Goal: Navigation & Orientation: Find specific page/section

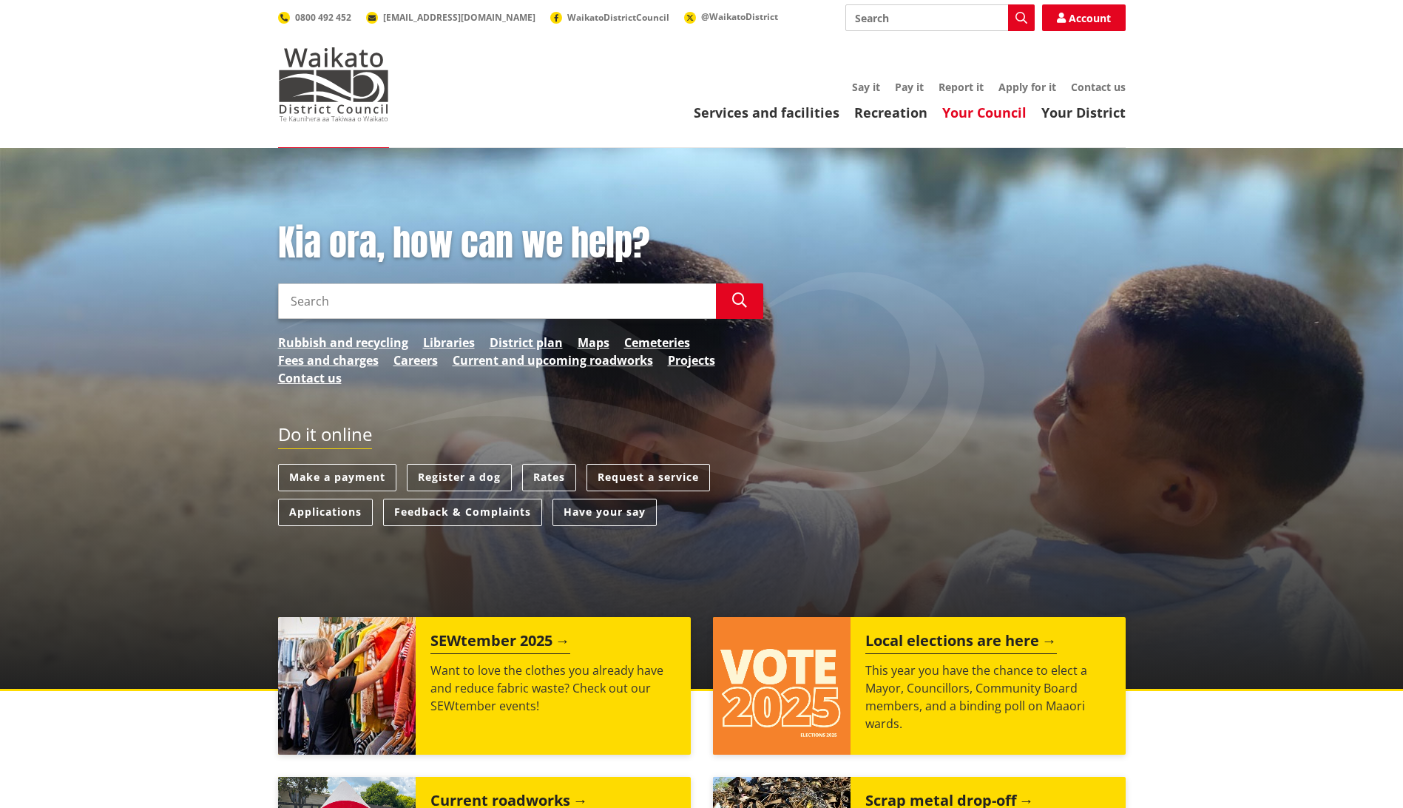
click at [1007, 115] on link "Your Council" at bounding box center [984, 113] width 84 height 18
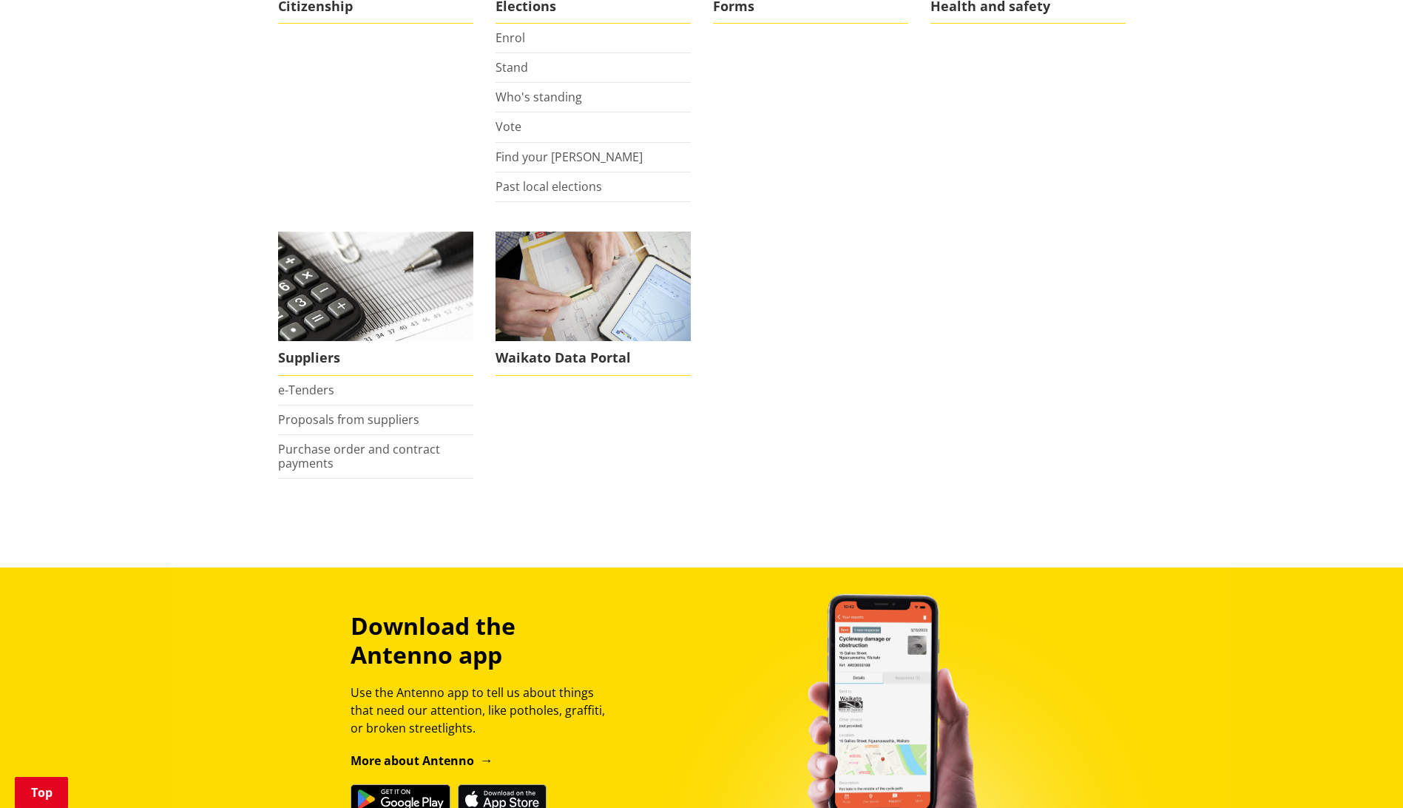
scroll to position [1257, 0]
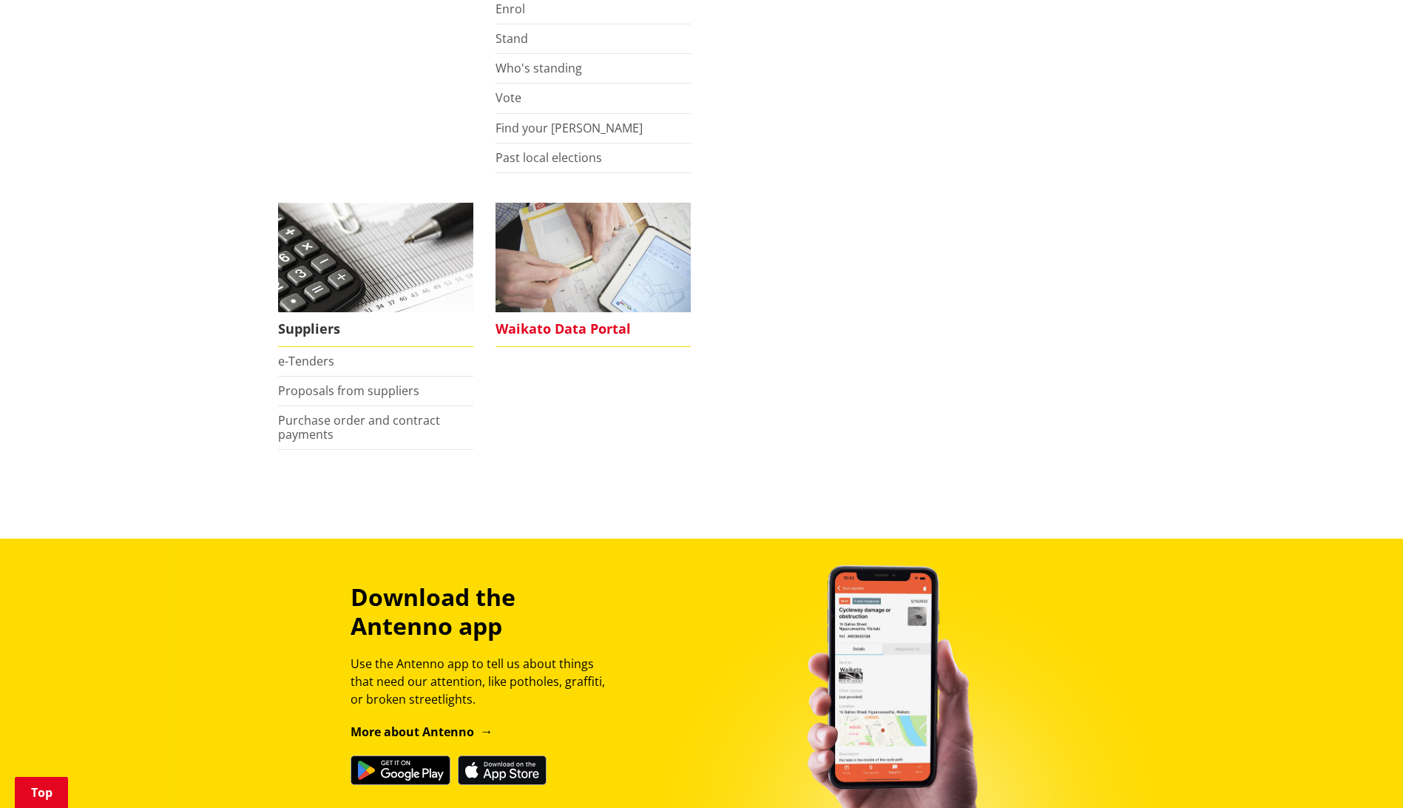
click at [547, 322] on span "Waikato Data Portal" at bounding box center [593, 329] width 195 height 34
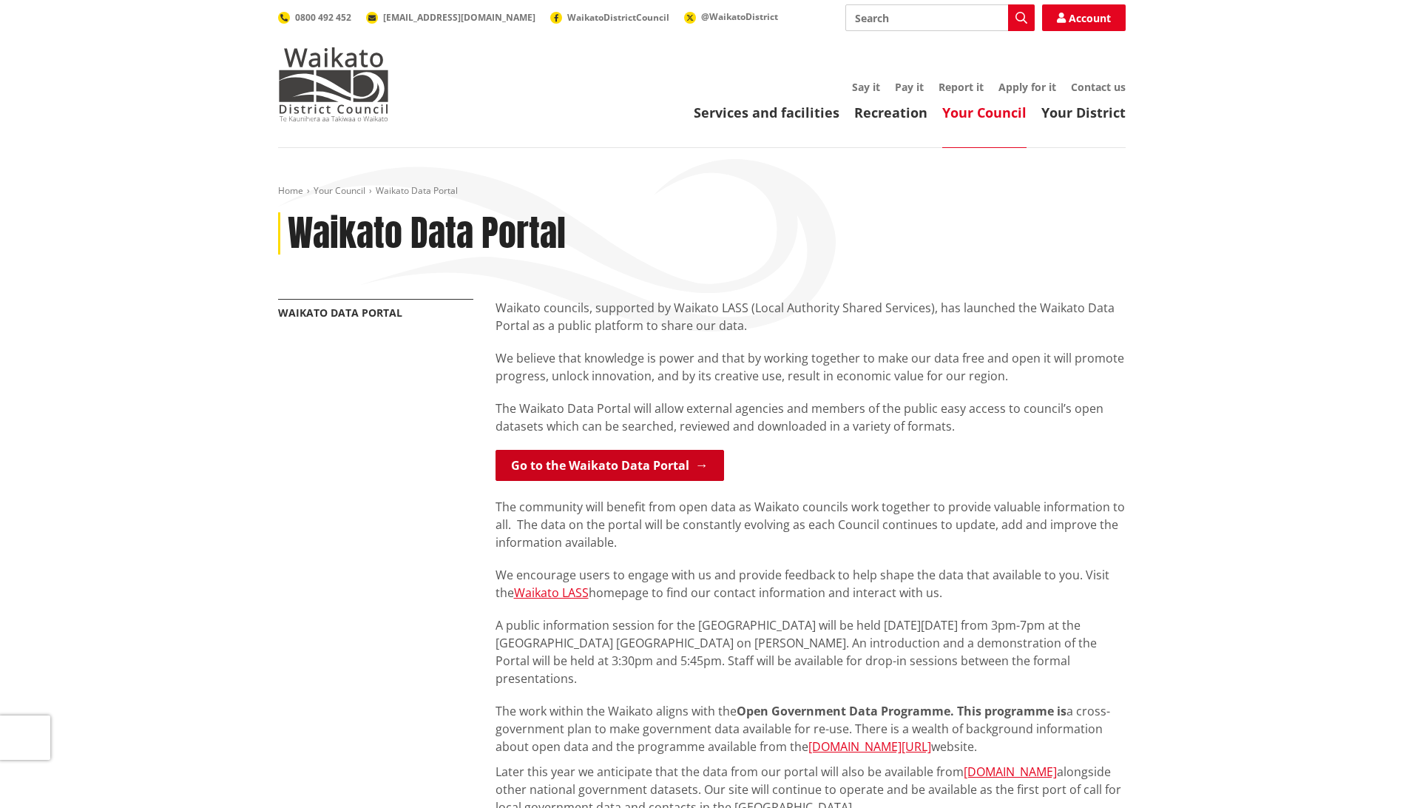
click at [570, 464] on link "Go to the Waikato Data Portal" at bounding box center [610, 465] width 229 height 31
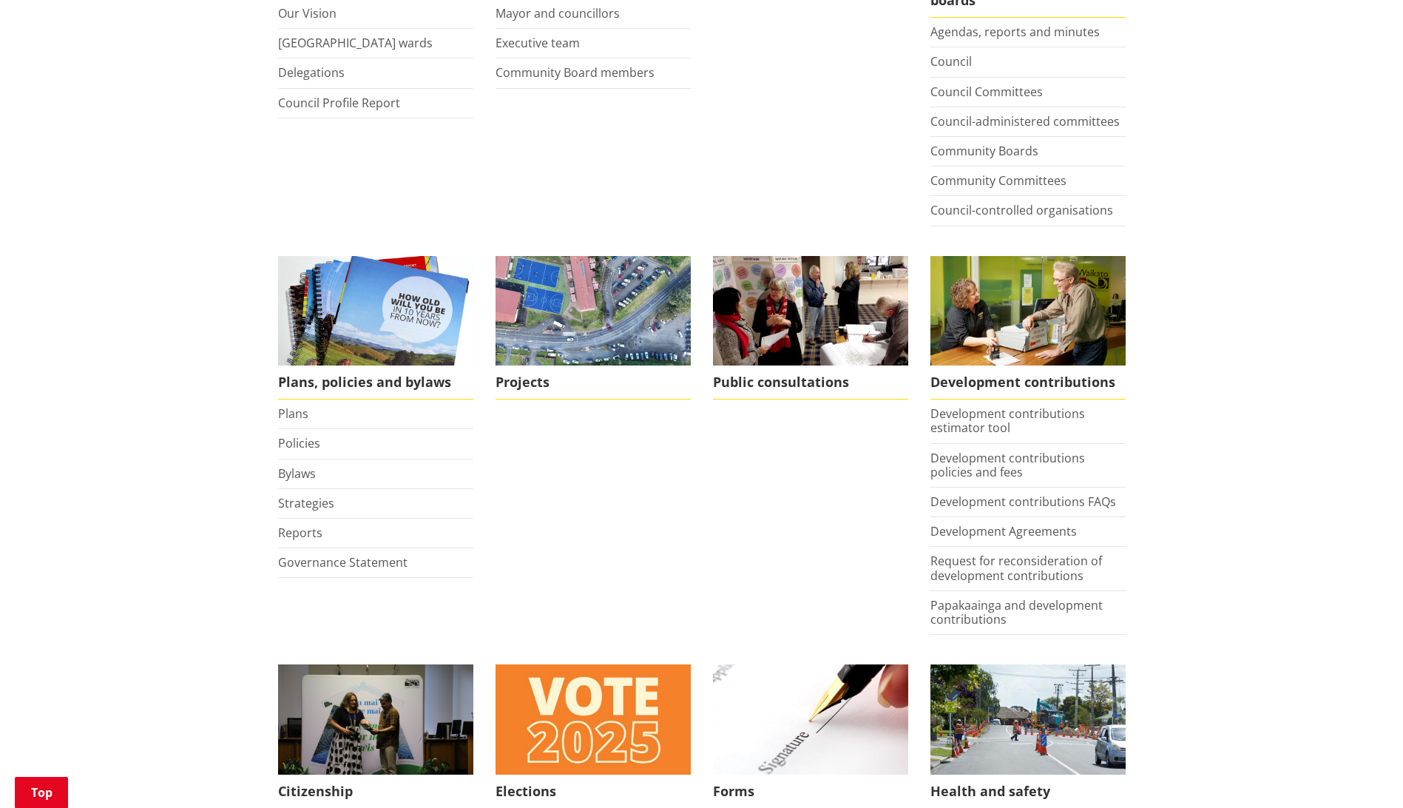
scroll to position [296, 0]
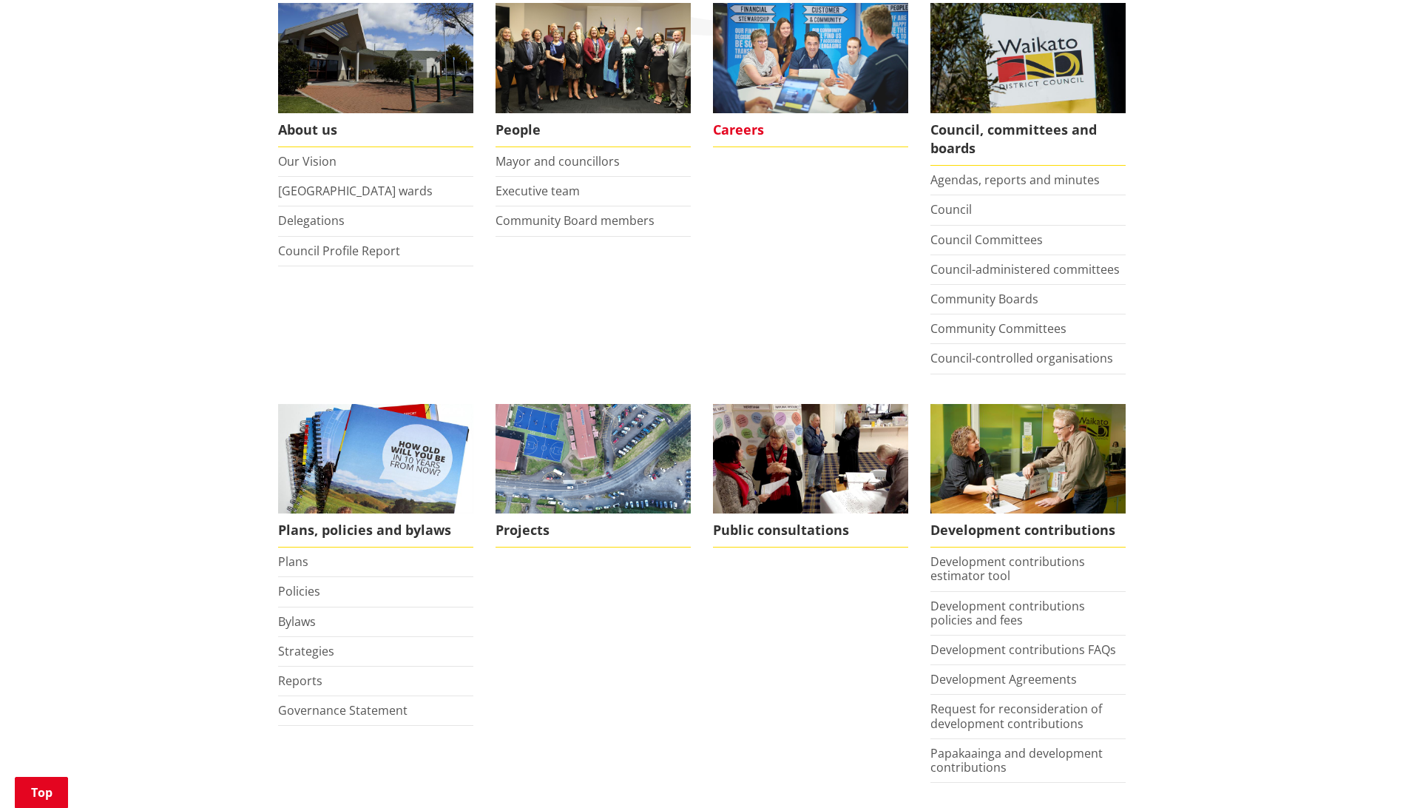
click at [742, 129] on span "Careers" at bounding box center [810, 130] width 195 height 34
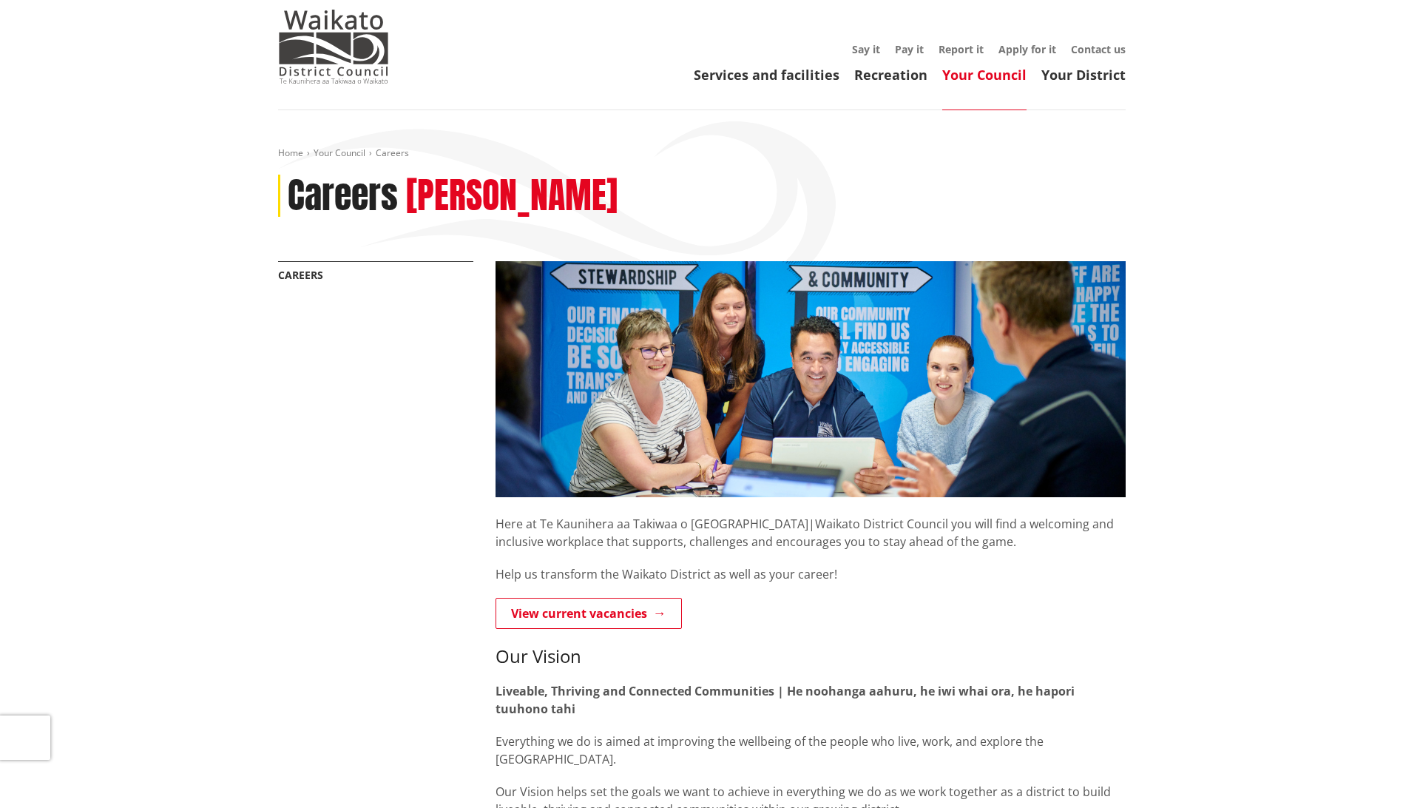
scroll to position [74, 0]
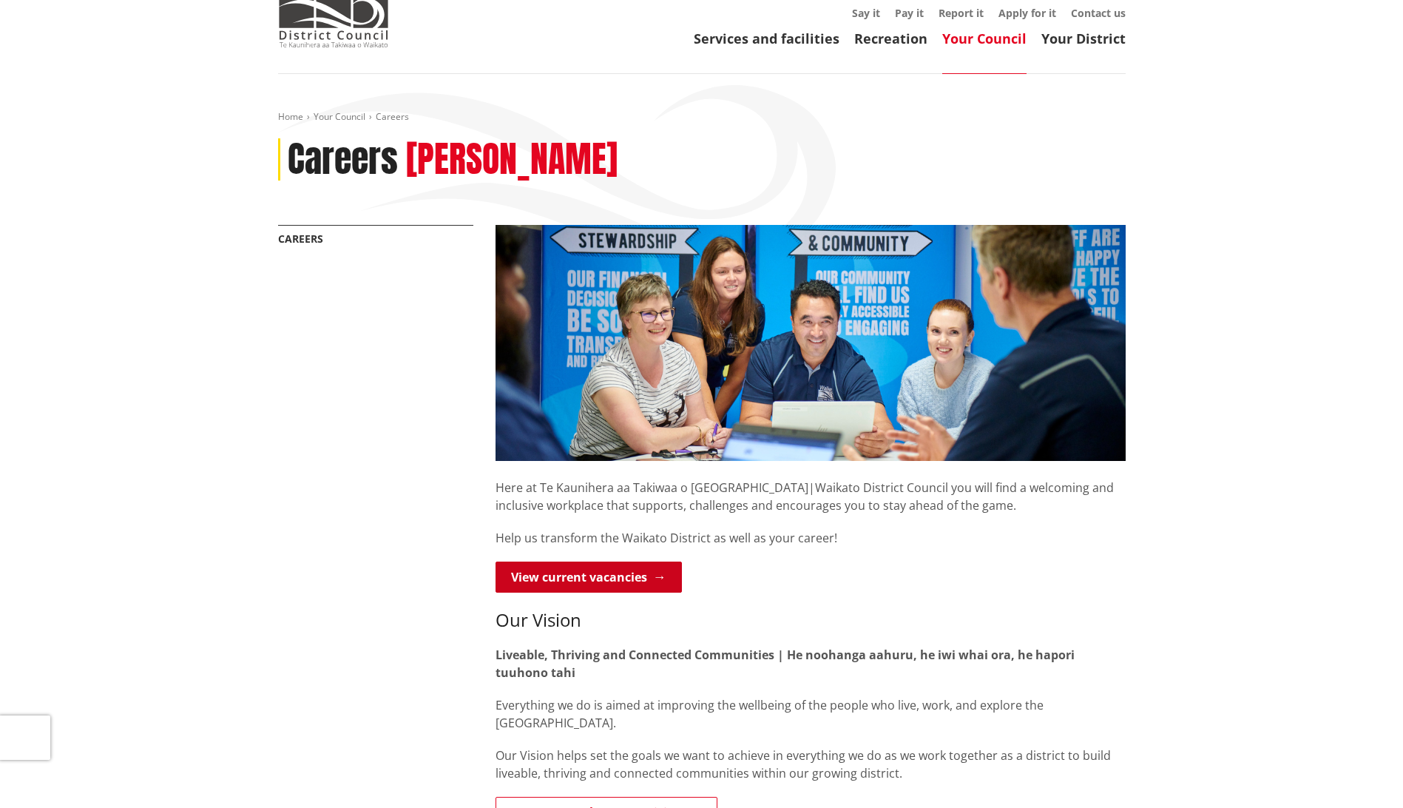
click at [592, 576] on link "View current vacancies" at bounding box center [589, 576] width 186 height 31
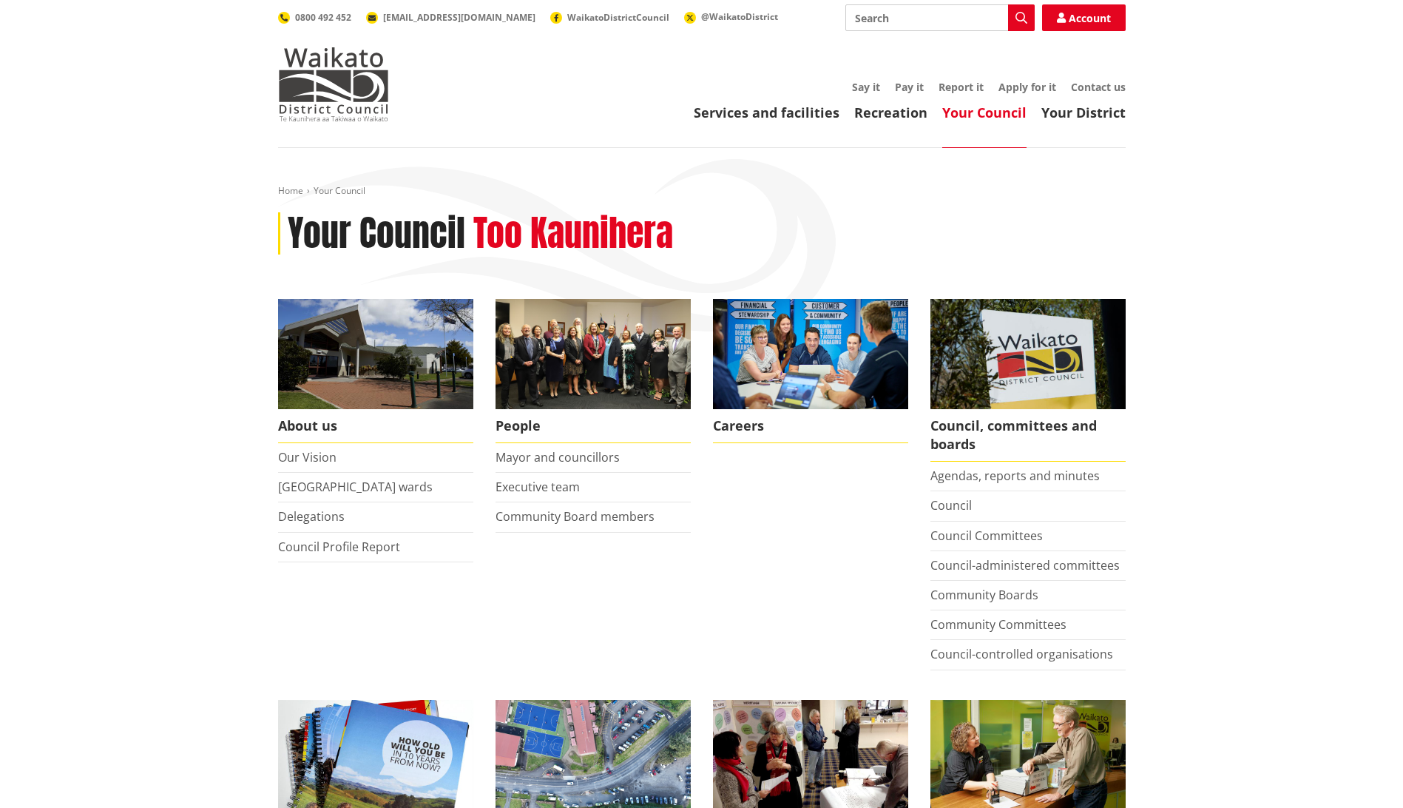
scroll to position [296, 0]
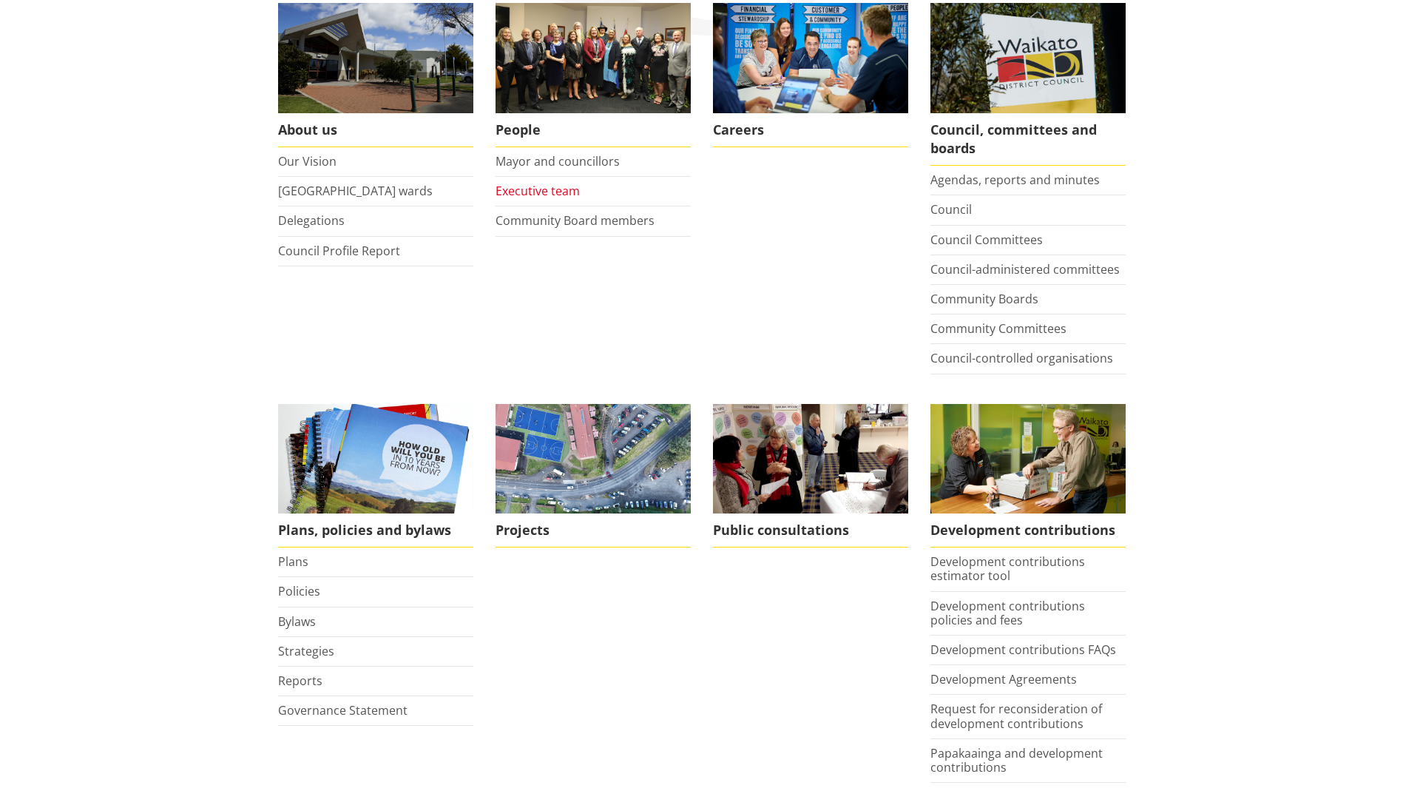
click at [546, 191] on link "Executive team" at bounding box center [538, 191] width 84 height 16
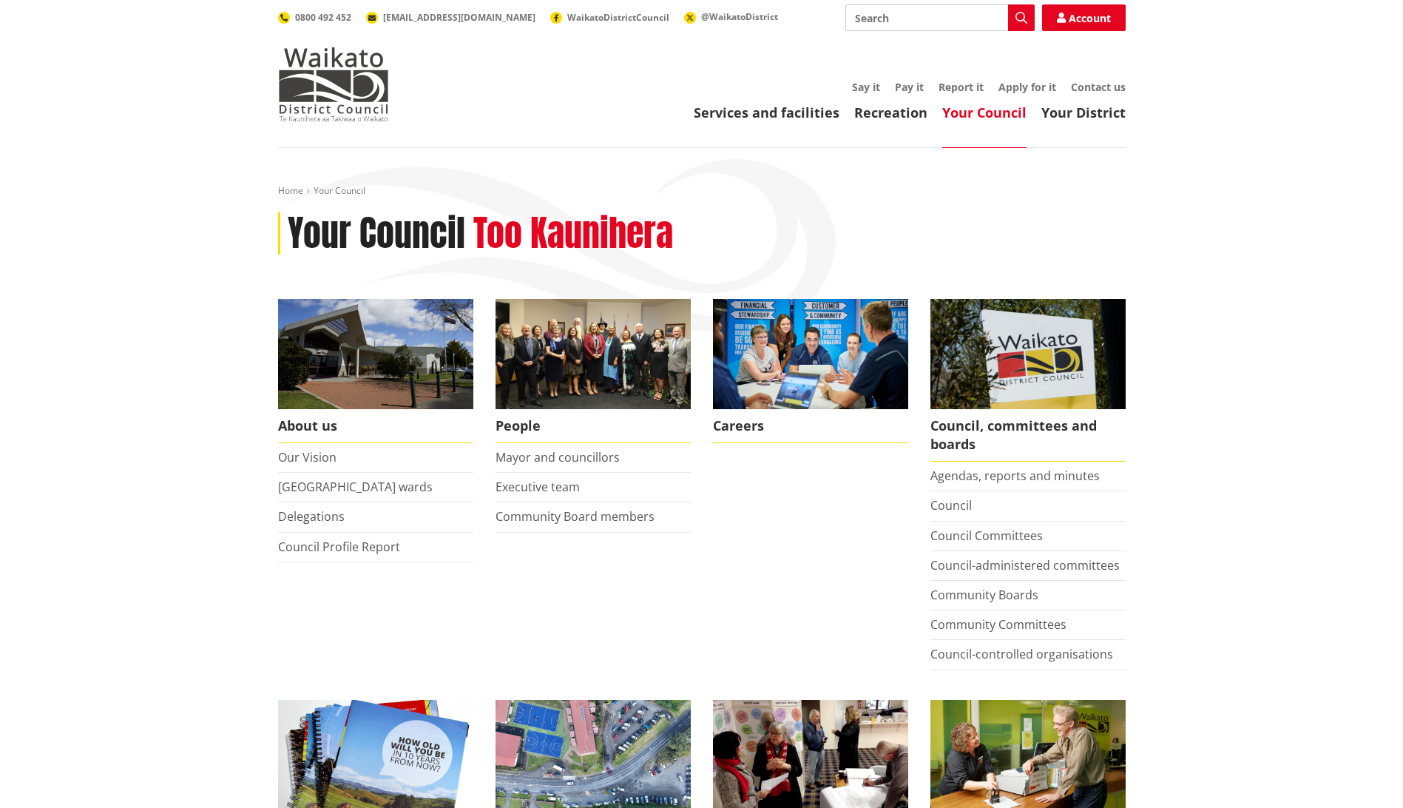
scroll to position [296, 0]
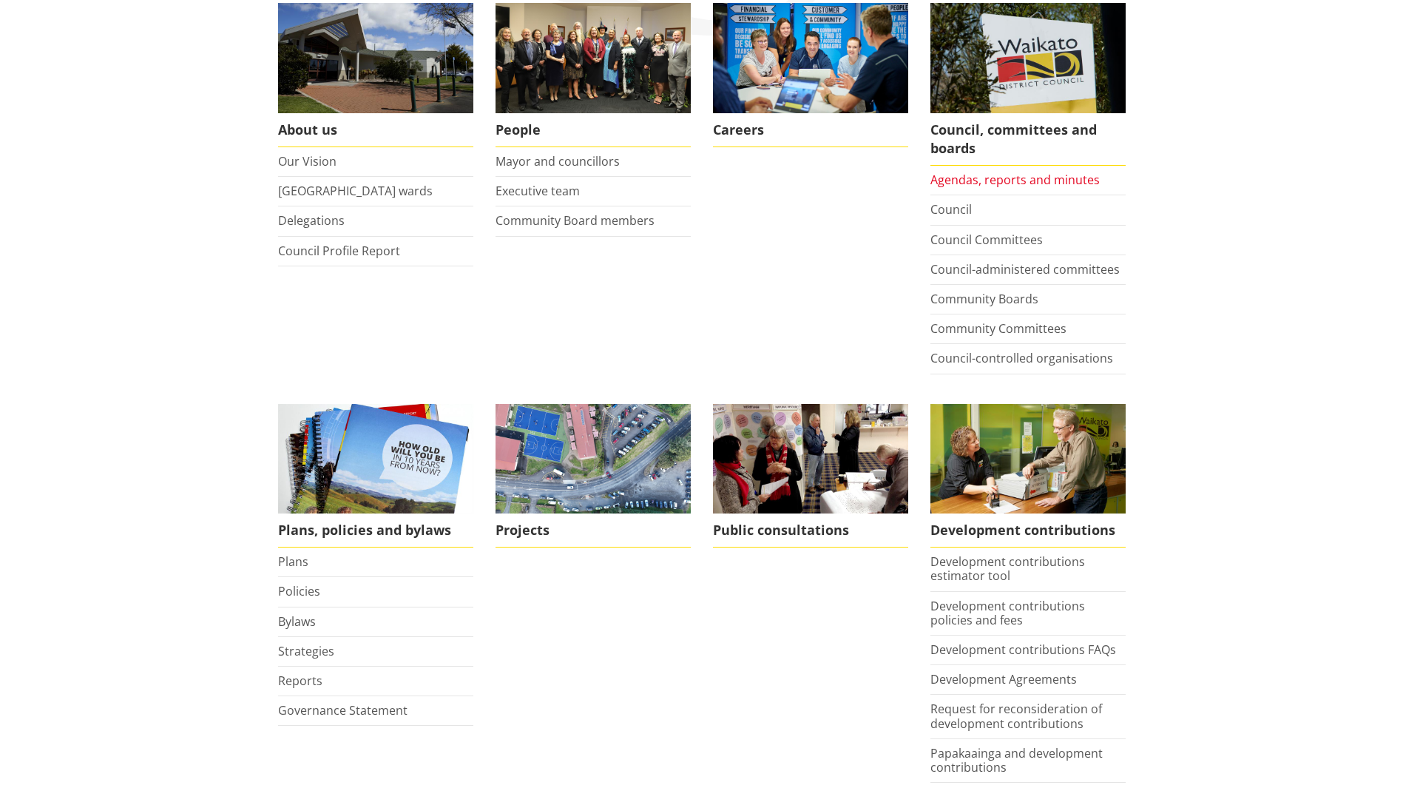
click at [964, 178] on link "Agendas, reports and minutes" at bounding box center [1014, 180] width 169 height 16
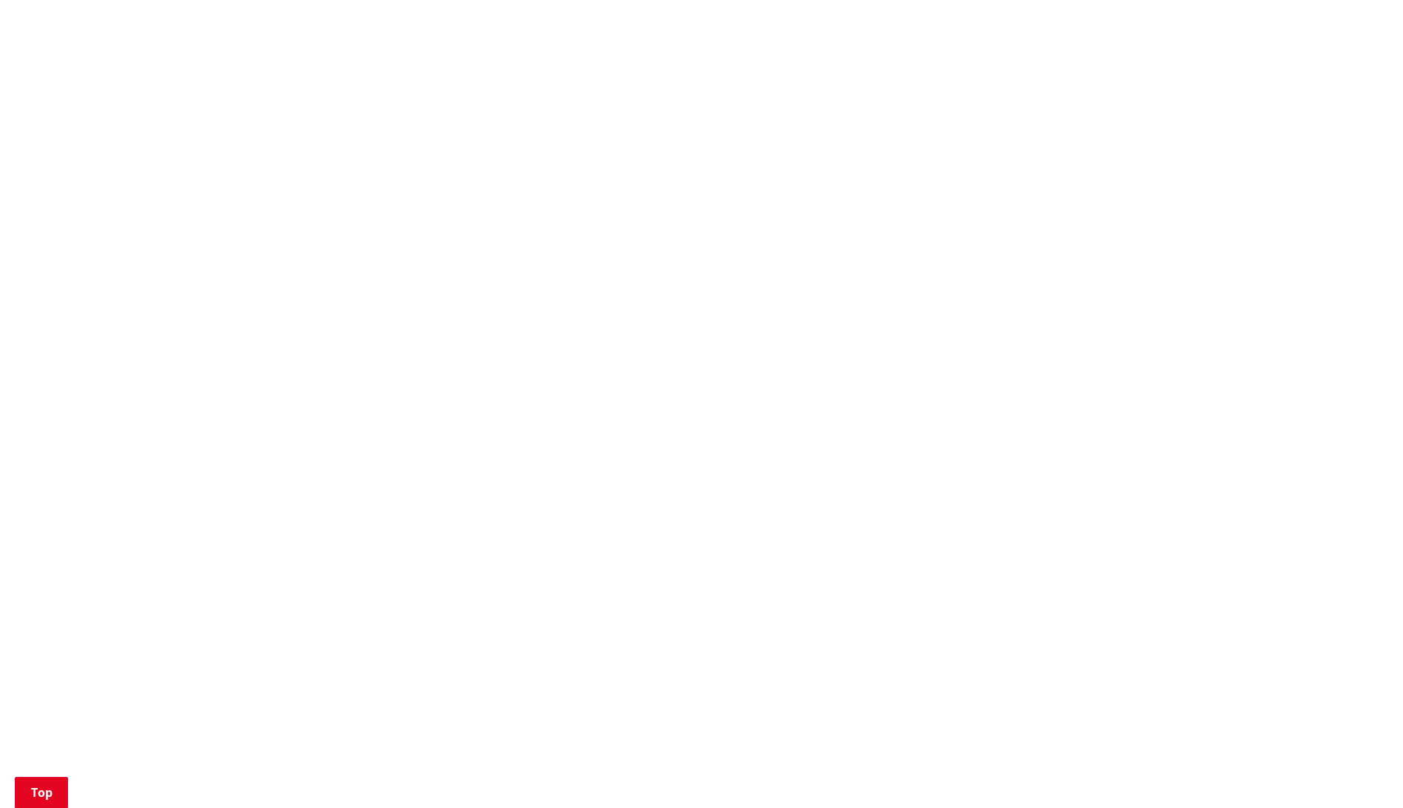
scroll to position [1257, 0]
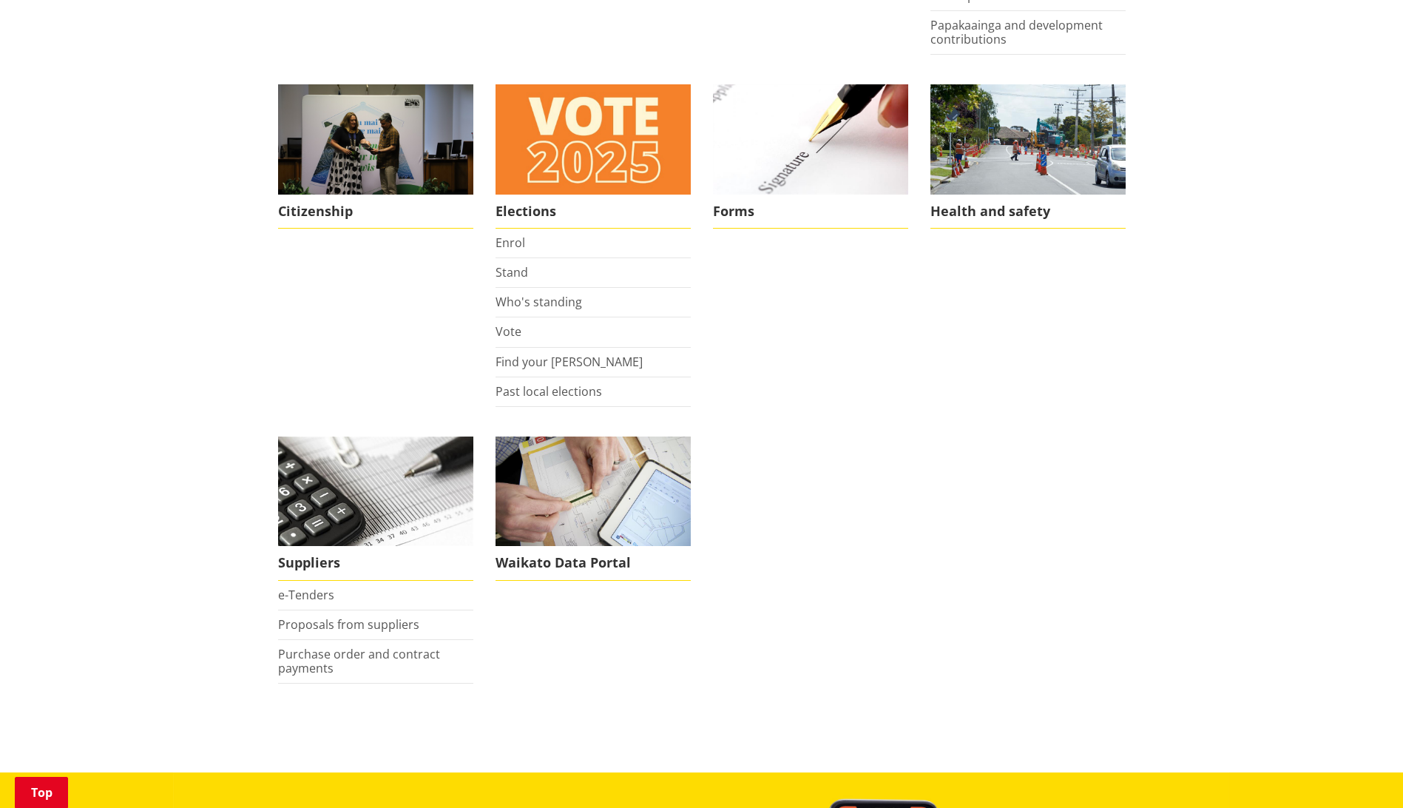
scroll to position [1035, 0]
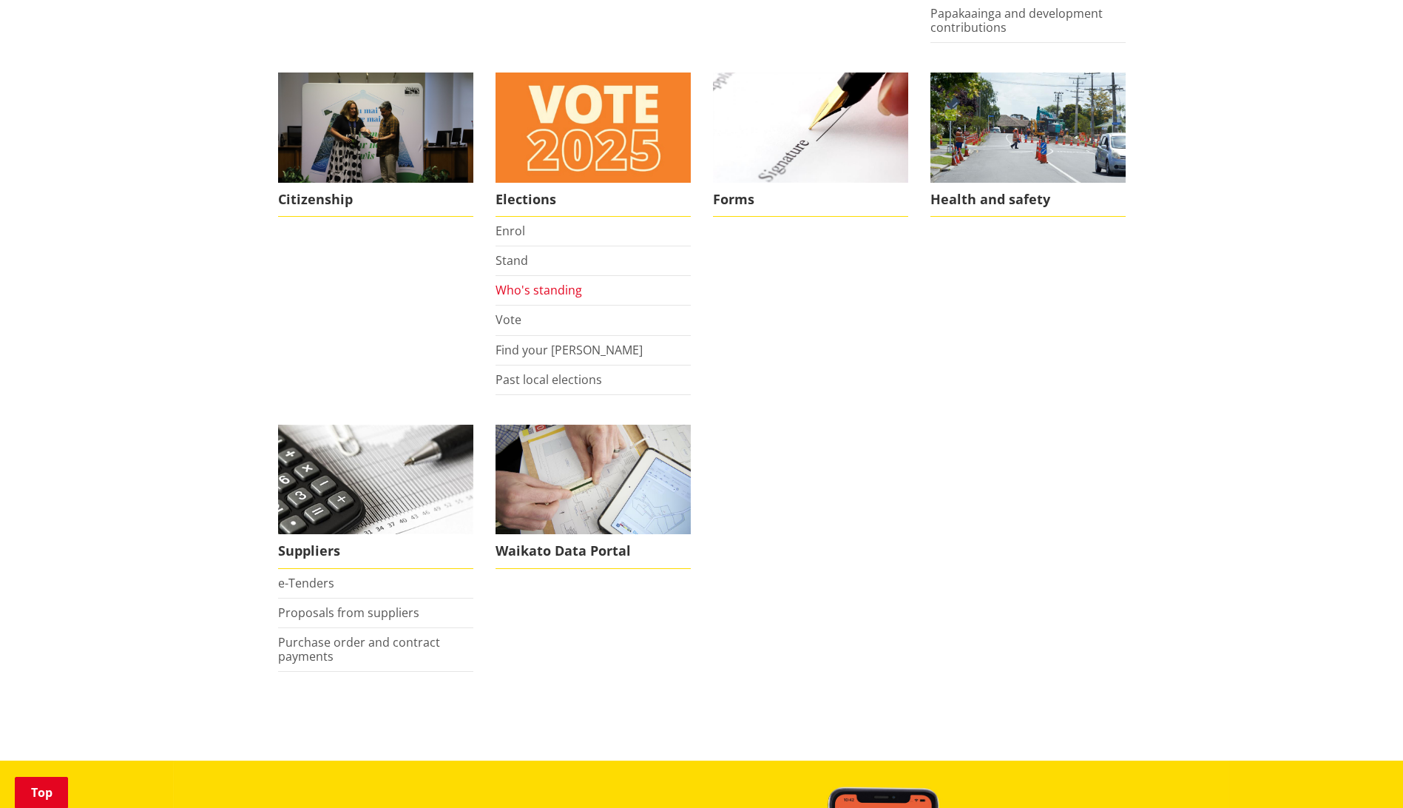
click at [542, 292] on link "Who's standing" at bounding box center [539, 290] width 87 height 16
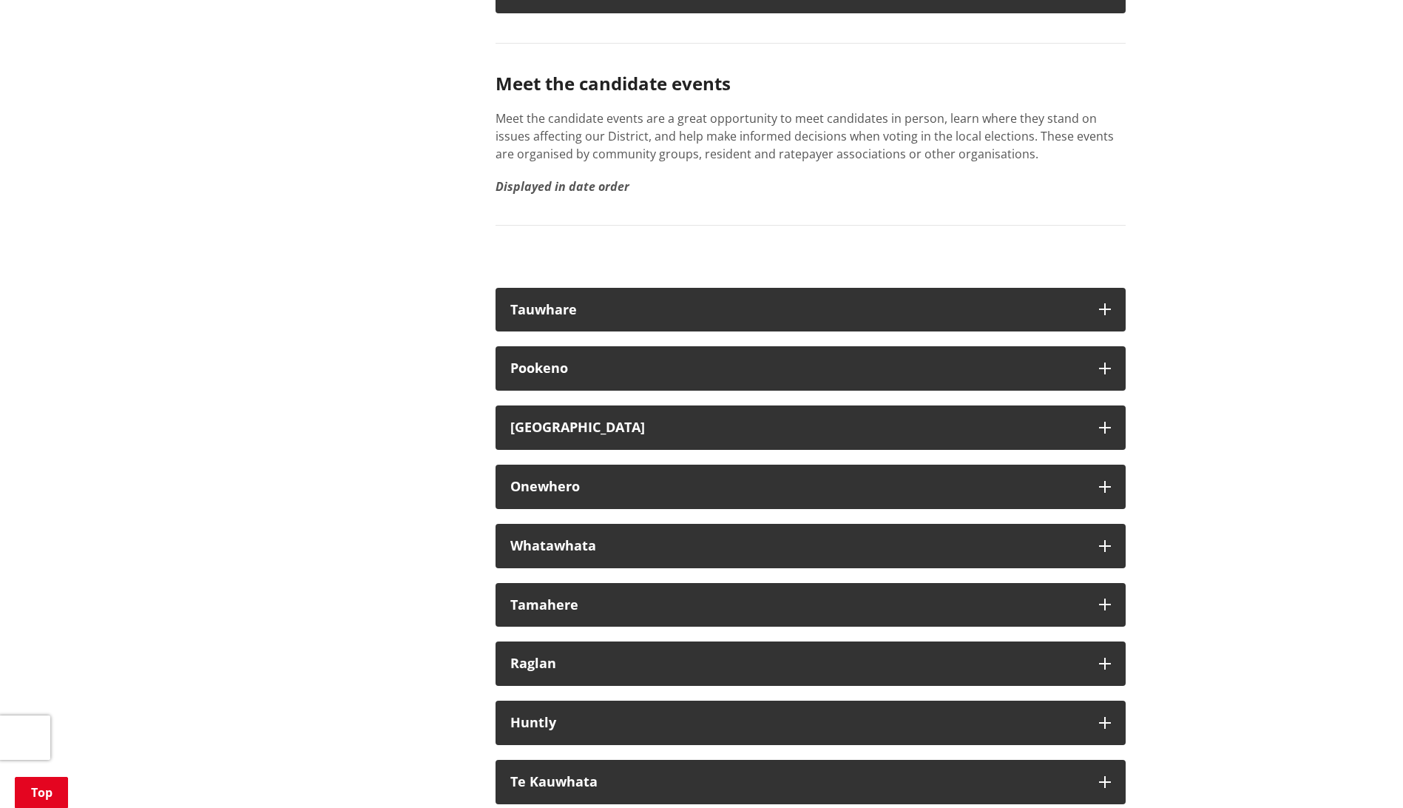
scroll to position [8136, 0]
